Goal: Information Seeking & Learning: Learn about a topic

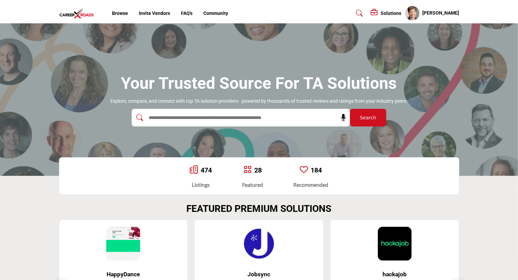
click at [196, 118] on input "text" at bounding box center [226, 118] width 162 height 10
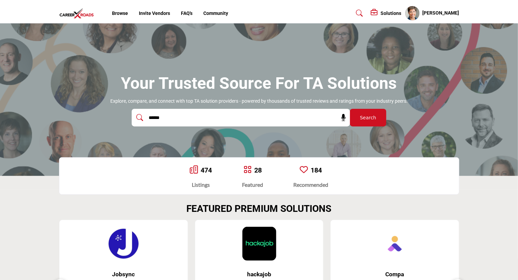
type input "******"
click at [350, 109] on button "Search" at bounding box center [368, 118] width 36 height 18
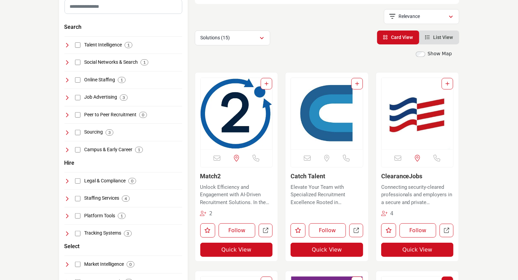
scroll to position [126, 0]
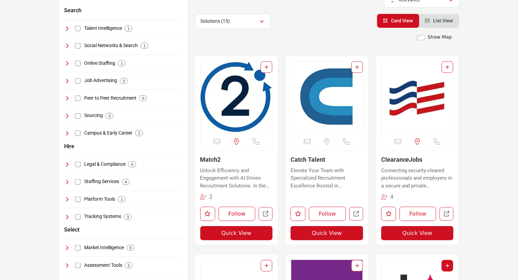
click at [239, 97] on img "Open Listing in new tab" at bounding box center [237, 96] width 72 height 71
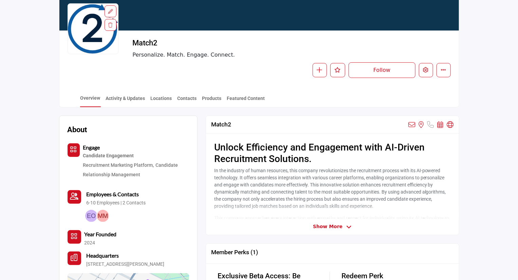
scroll to position [79, 0]
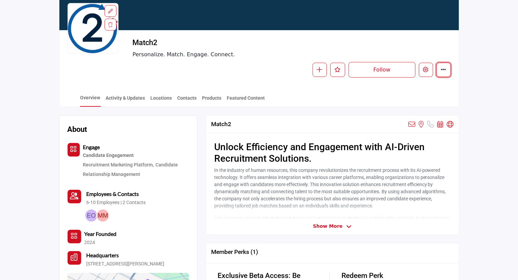
click at [445, 71] on icon "More details" at bounding box center [443, 69] width 5 height 5
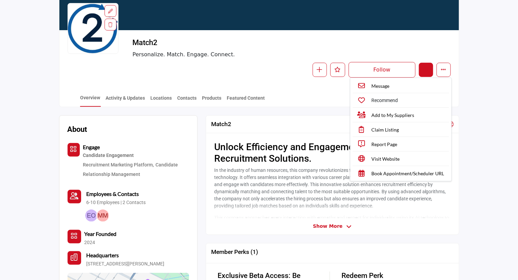
click at [424, 69] on icon "Edit company" at bounding box center [425, 69] width 5 height 5
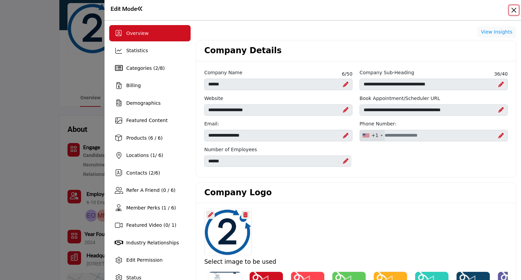
click at [515, 10] on button "Close" at bounding box center [513, 9] width 9 height 9
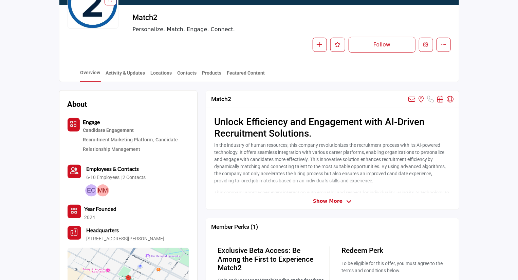
scroll to position [104, 0]
click at [241, 75] on link "Featured Content" at bounding box center [246, 76] width 39 height 12
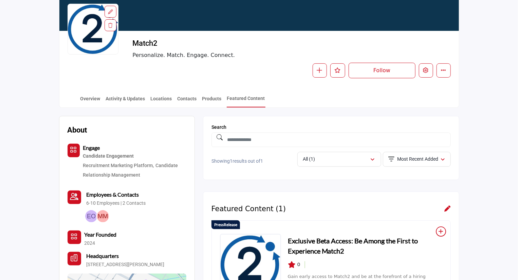
scroll to position [61, 0]
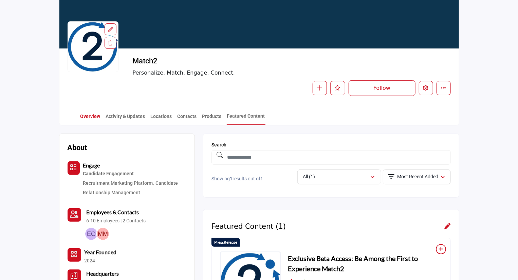
click at [93, 119] on link "Overview" at bounding box center [90, 119] width 21 height 12
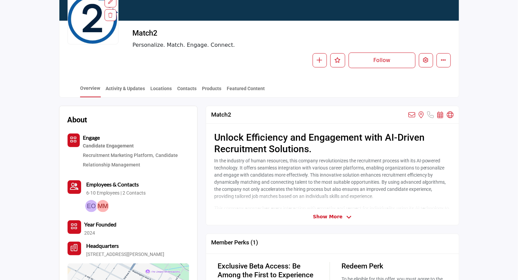
scroll to position [85, 0]
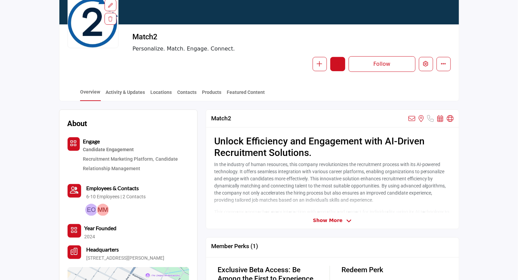
click at [340, 64] on icon "Like" at bounding box center [338, 63] width 6 height 5
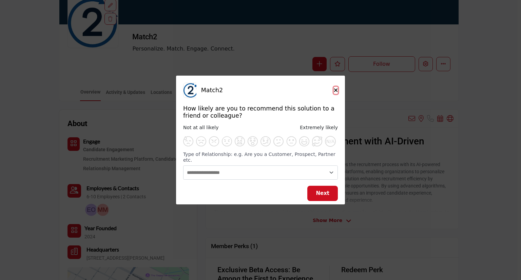
click at [335, 91] on icon "Close" at bounding box center [336, 90] width 4 height 5
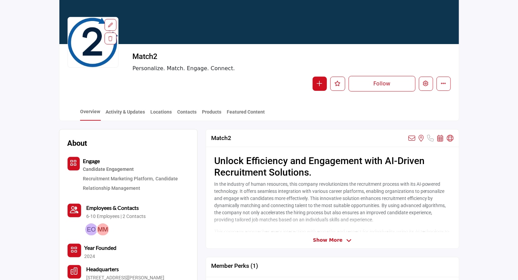
scroll to position [56, 0]
